Goal: Find specific page/section

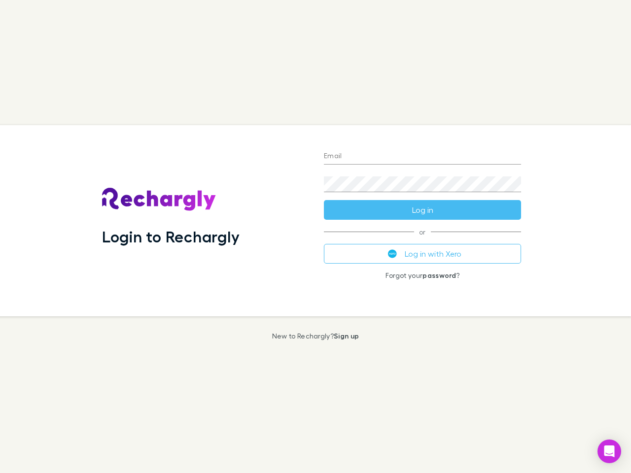
click at [316, 237] on div "Login to Rechargly" at bounding box center [205, 220] width 222 height 191
click at [423, 157] on input "Email" at bounding box center [422, 157] width 197 height 16
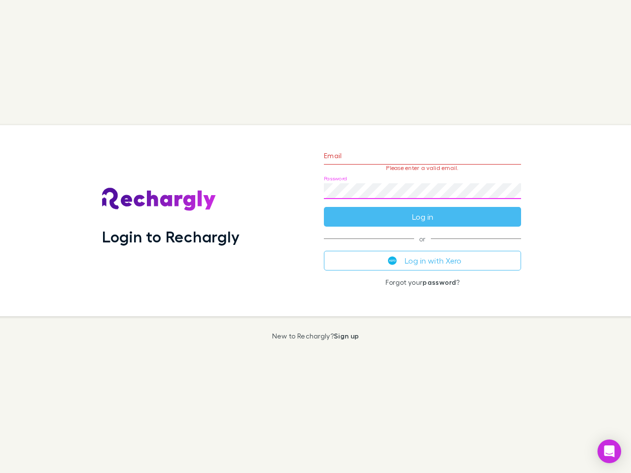
click at [423, 210] on form "Email Please enter a valid email. Password Log in" at bounding box center [422, 184] width 197 height 86
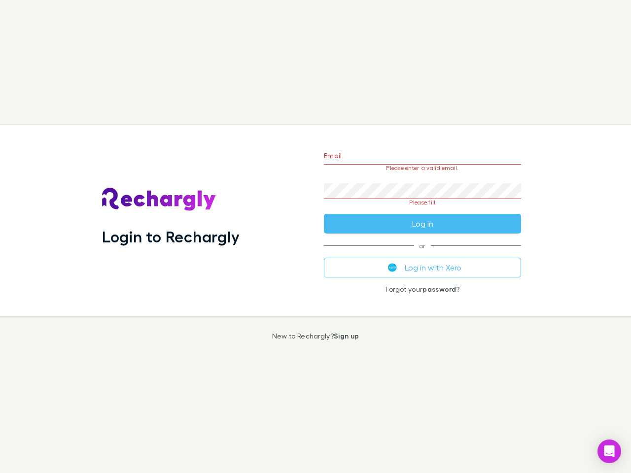
click at [423, 254] on div "Email Please enter a valid email. Password Please fill Log in or Log in with Xe…" at bounding box center [422, 220] width 213 height 191
click at [609, 452] on icon "Open Intercom Messenger" at bounding box center [609, 452] width 10 height 12
